Goal: Navigation & Orientation: Find specific page/section

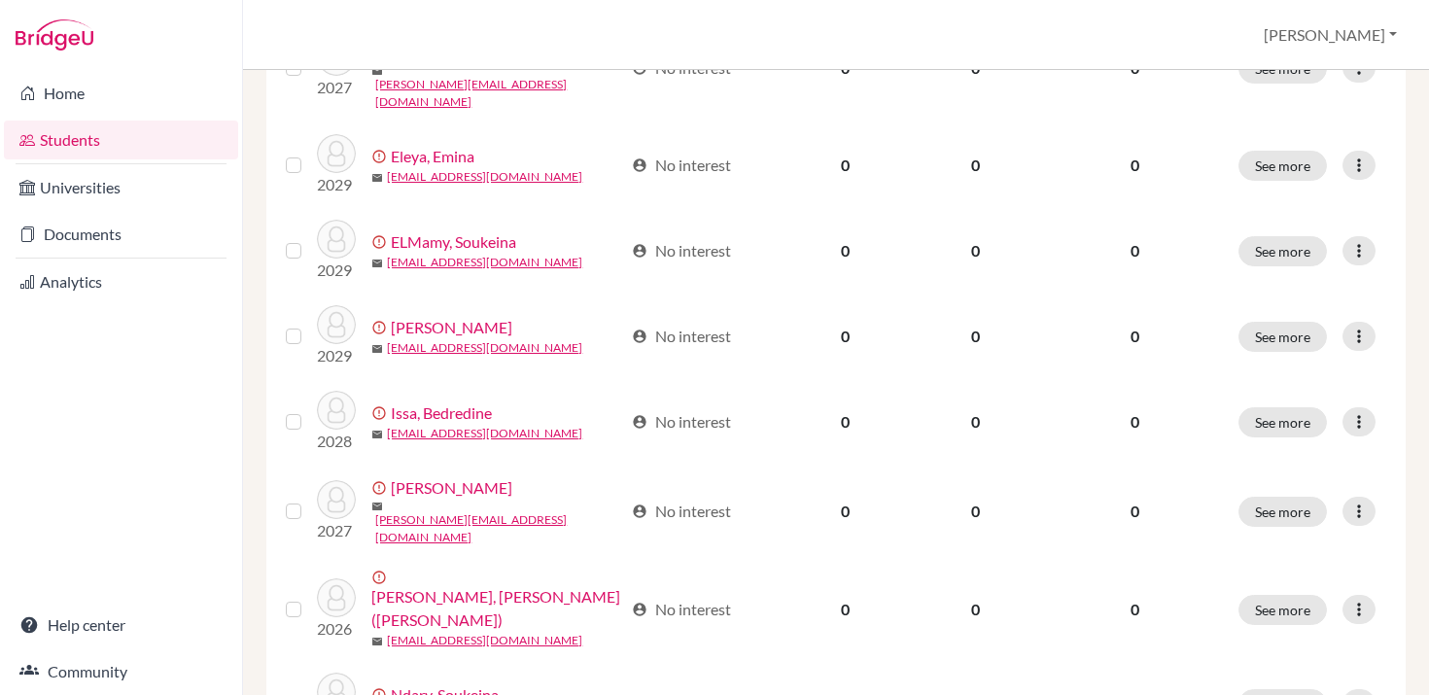
scroll to position [1547, 0]
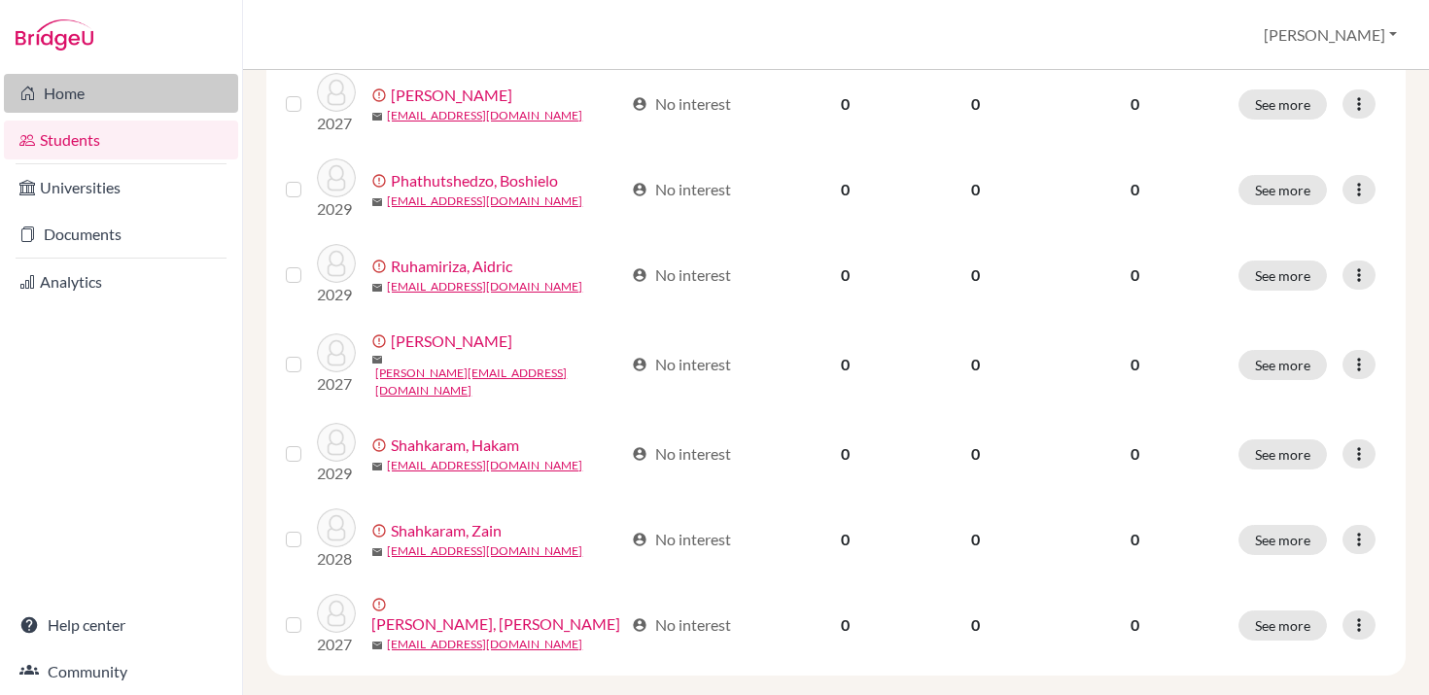
click at [84, 100] on link "Home" at bounding box center [121, 93] width 234 height 39
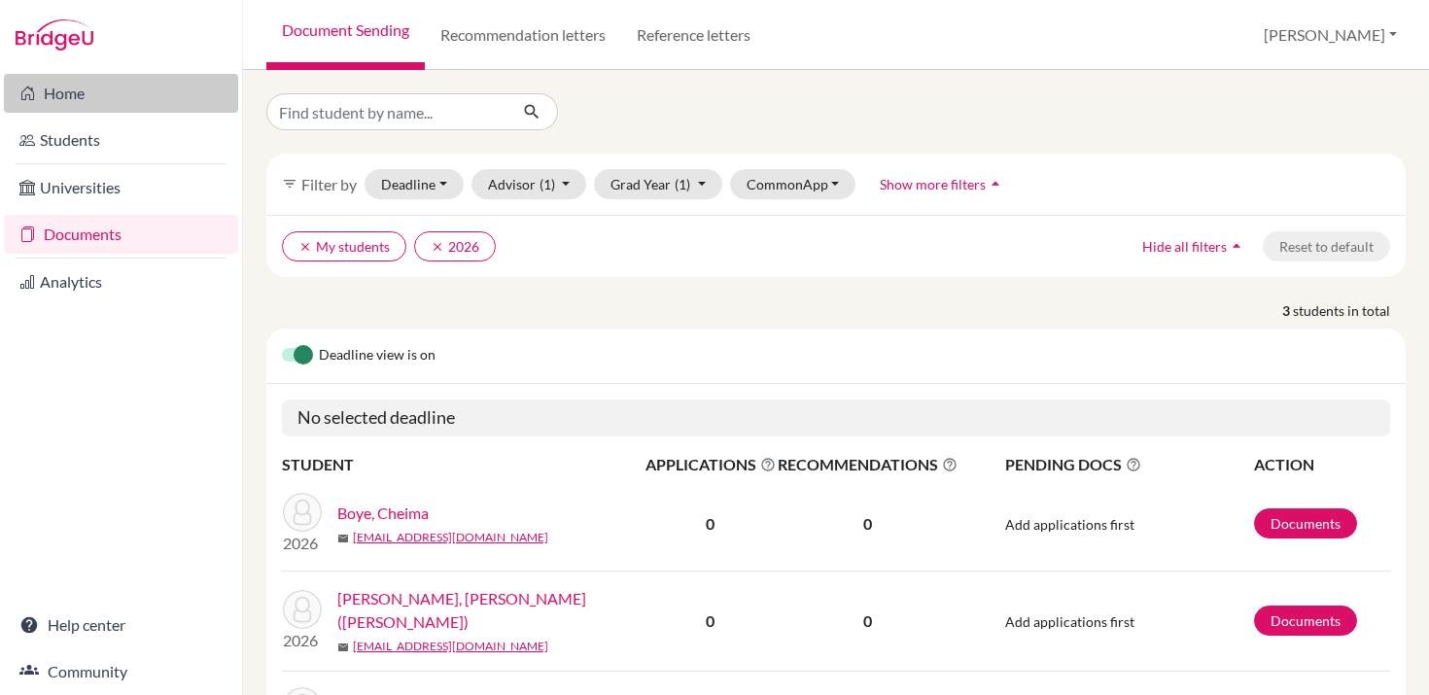
click at [63, 88] on link "Home" at bounding box center [121, 93] width 234 height 39
